Goal: Task Accomplishment & Management: Use online tool/utility

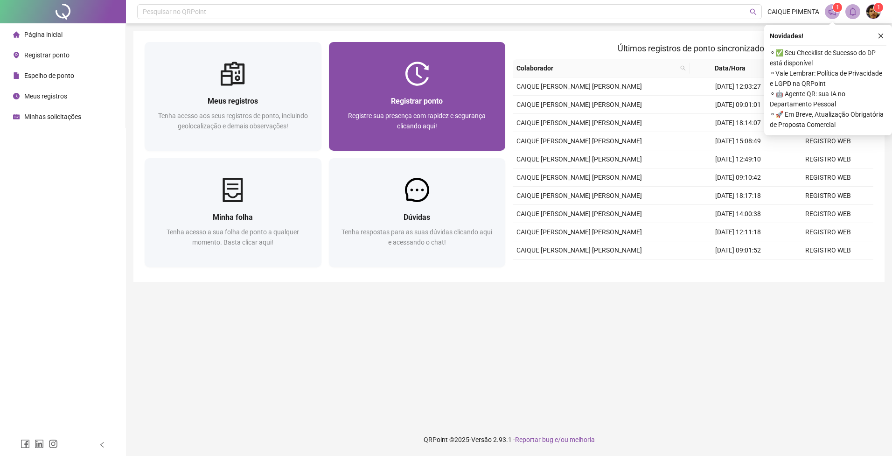
click at [394, 106] on div "Registrar ponto" at bounding box center [417, 101] width 154 height 12
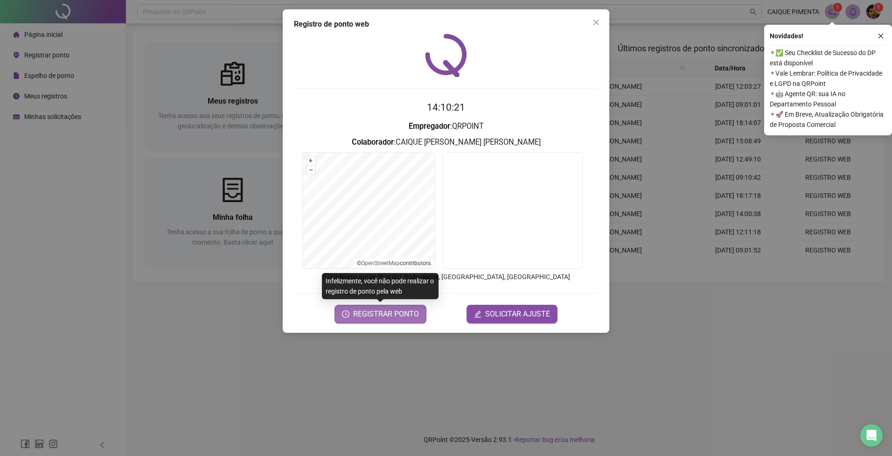
click at [373, 309] on span "REGISTRAR PONTO" at bounding box center [386, 313] width 66 height 11
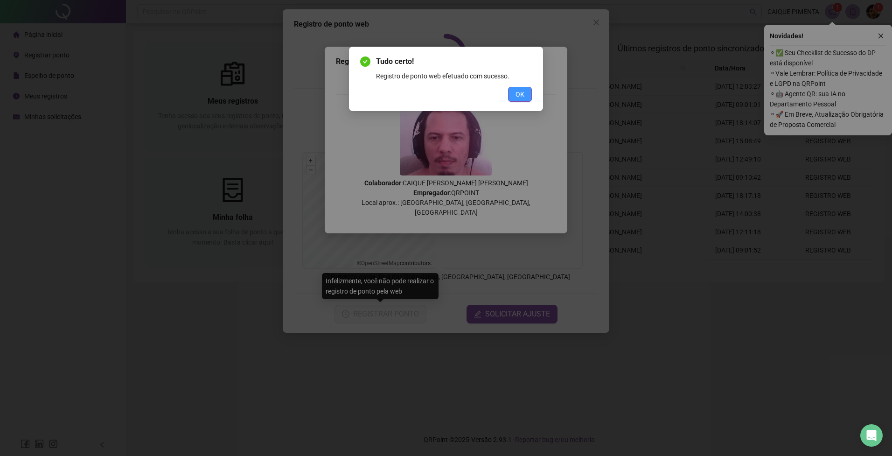
click at [525, 97] on button "OK" at bounding box center [520, 94] width 24 height 15
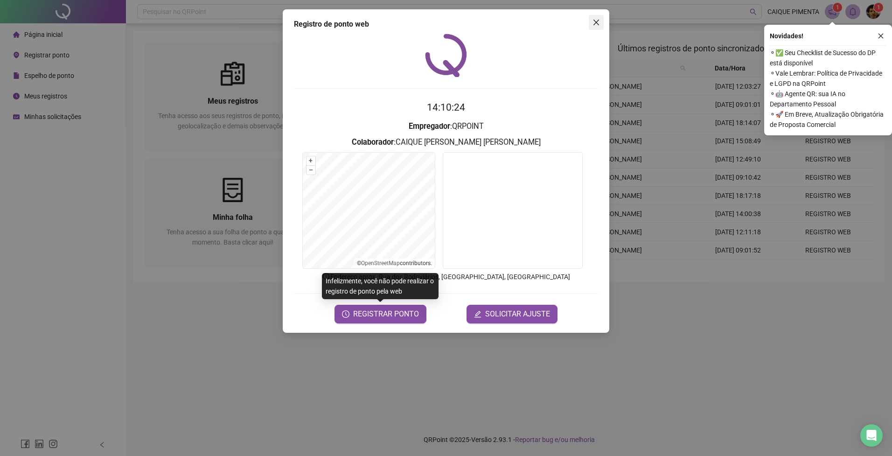
click at [597, 22] on icon "close" at bounding box center [595, 22] width 7 height 7
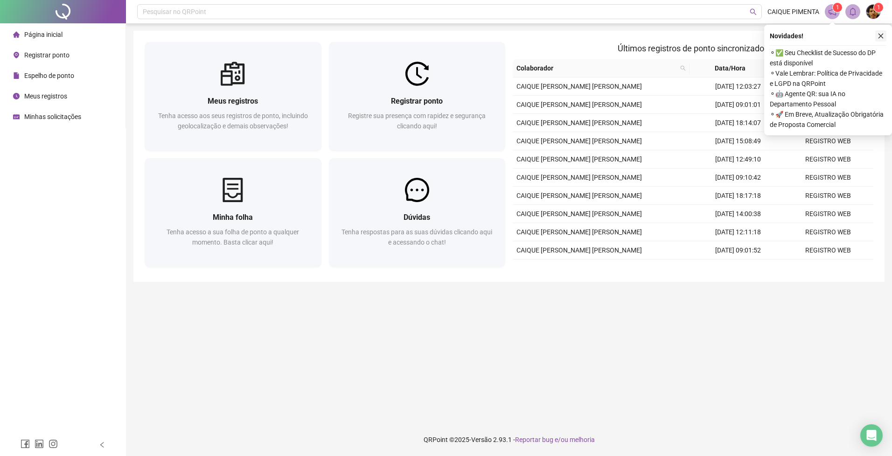
click at [879, 37] on icon "close" at bounding box center [880, 36] width 7 height 7
click at [879, 35] on icon "close" at bounding box center [880, 36] width 7 height 7
